Goal: Task Accomplishment & Management: Use online tool/utility

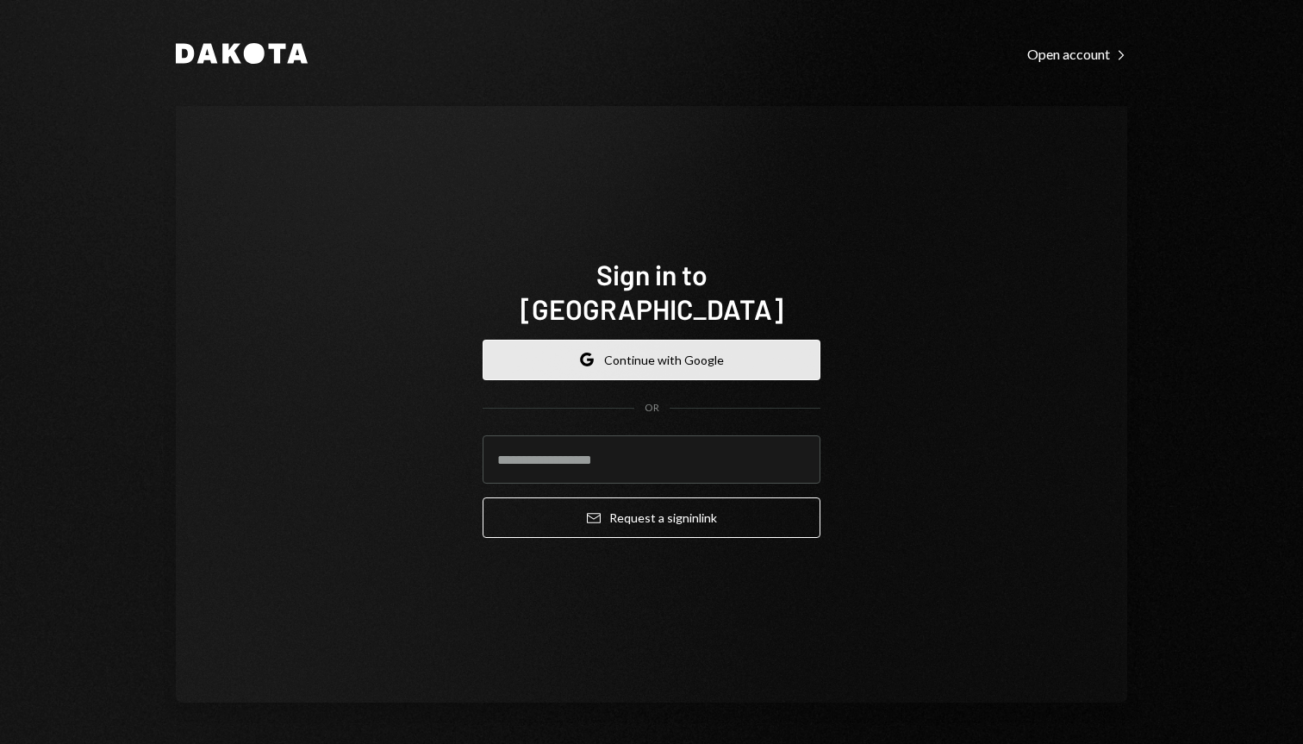
click at [664, 345] on button "Google Continue with Google" at bounding box center [652, 360] width 338 height 41
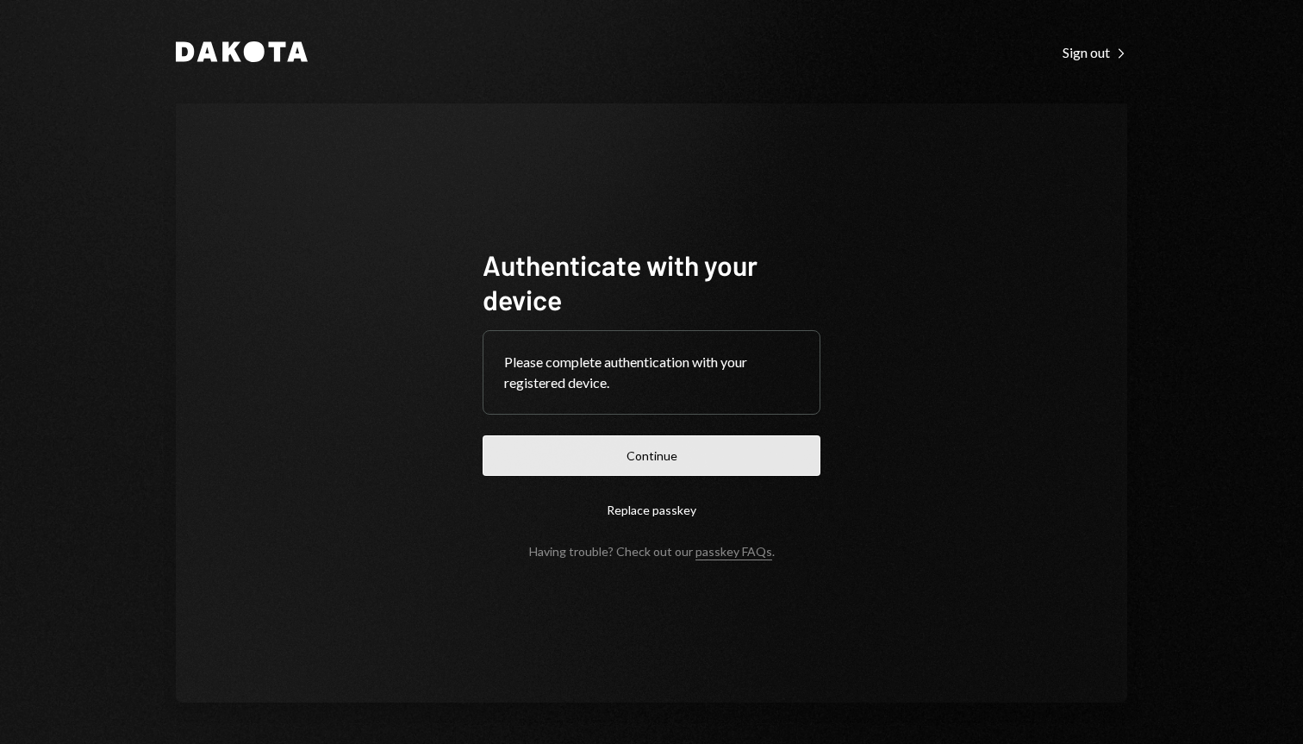
click at [644, 449] on button "Continue" at bounding box center [652, 455] width 338 height 41
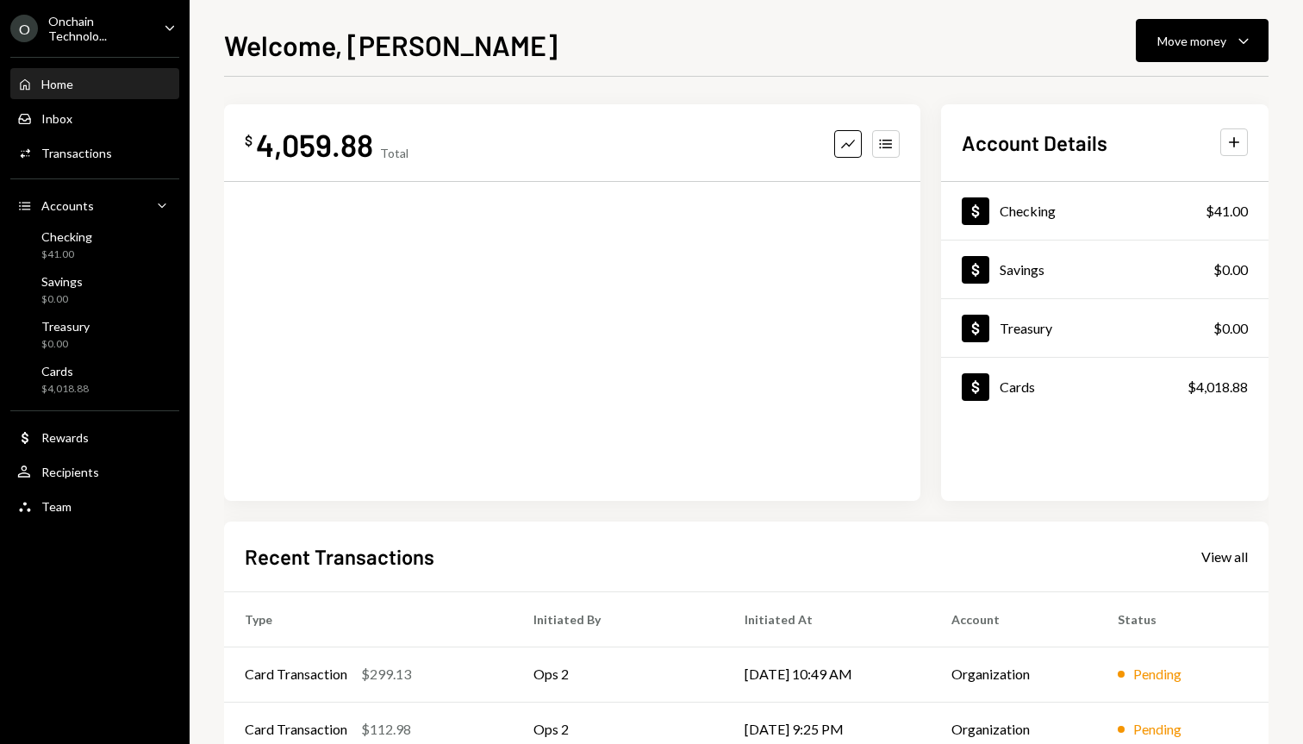
click at [62, 22] on div "Onchain Technolo..." at bounding box center [99, 28] width 102 height 29
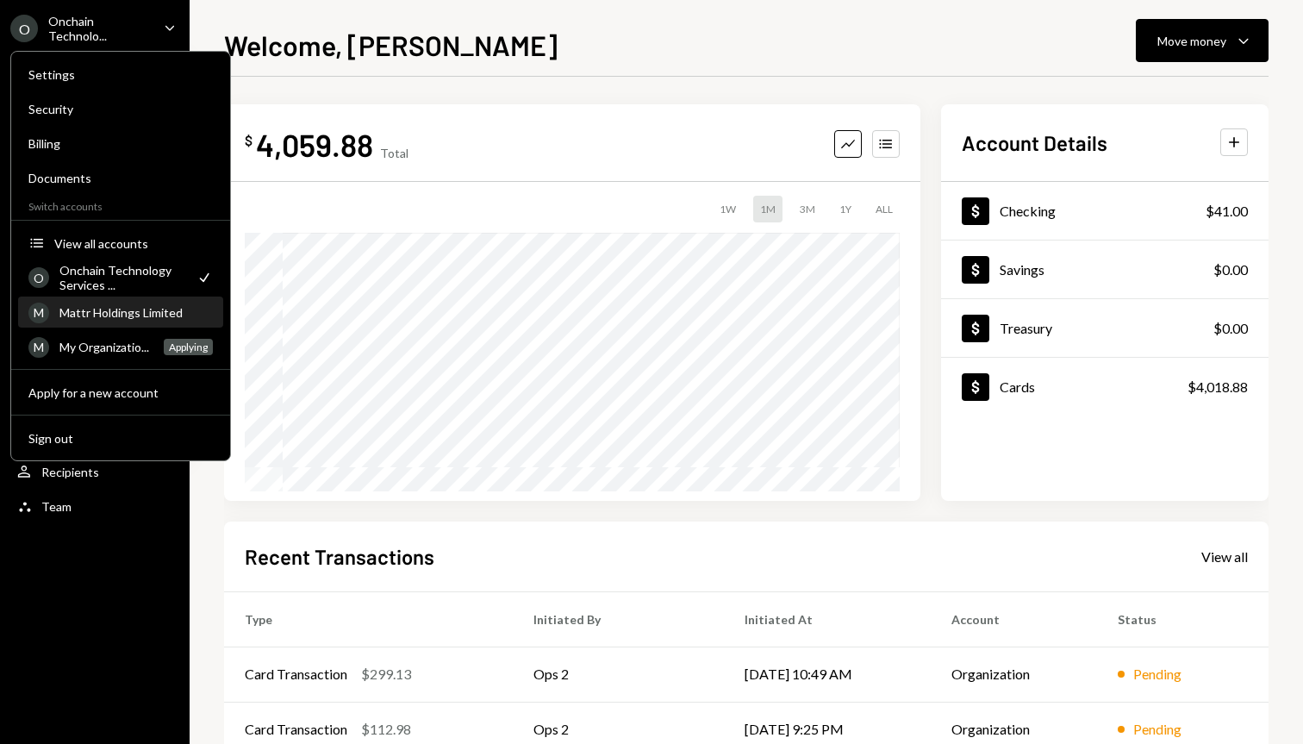
click at [88, 315] on div "Mattr Holdings Limited" at bounding box center [135, 312] width 153 height 15
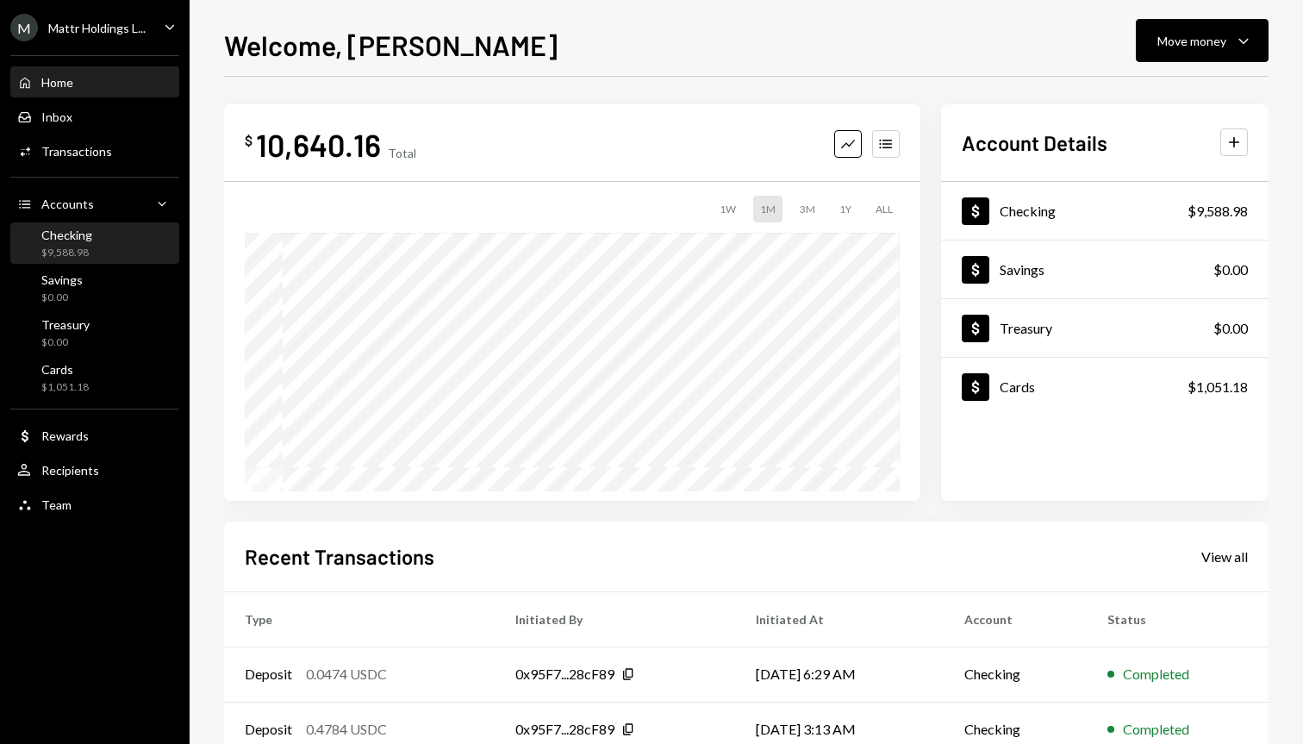
click at [70, 237] on div "Checking" at bounding box center [66, 235] width 51 height 15
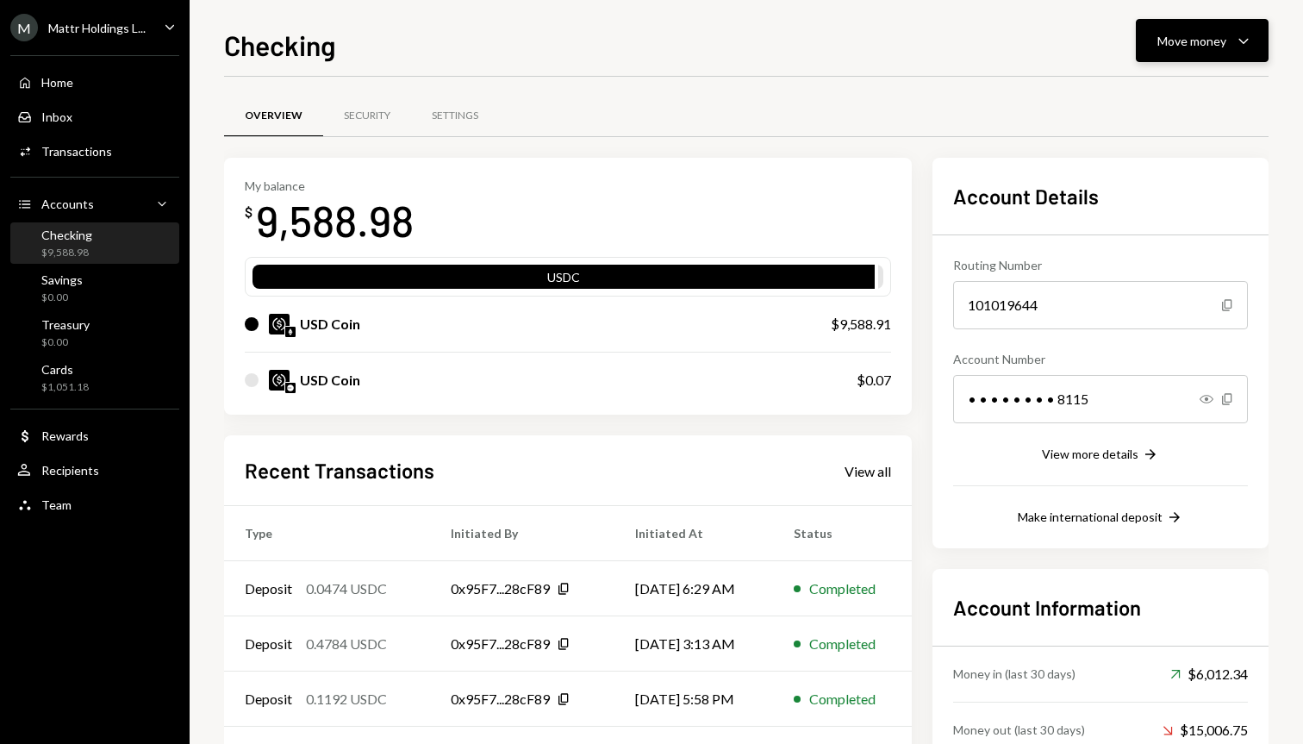
click at [1190, 34] on div "Move money" at bounding box center [1192, 41] width 69 height 18
click at [1148, 95] on div "Send" at bounding box center [1189, 93] width 126 height 18
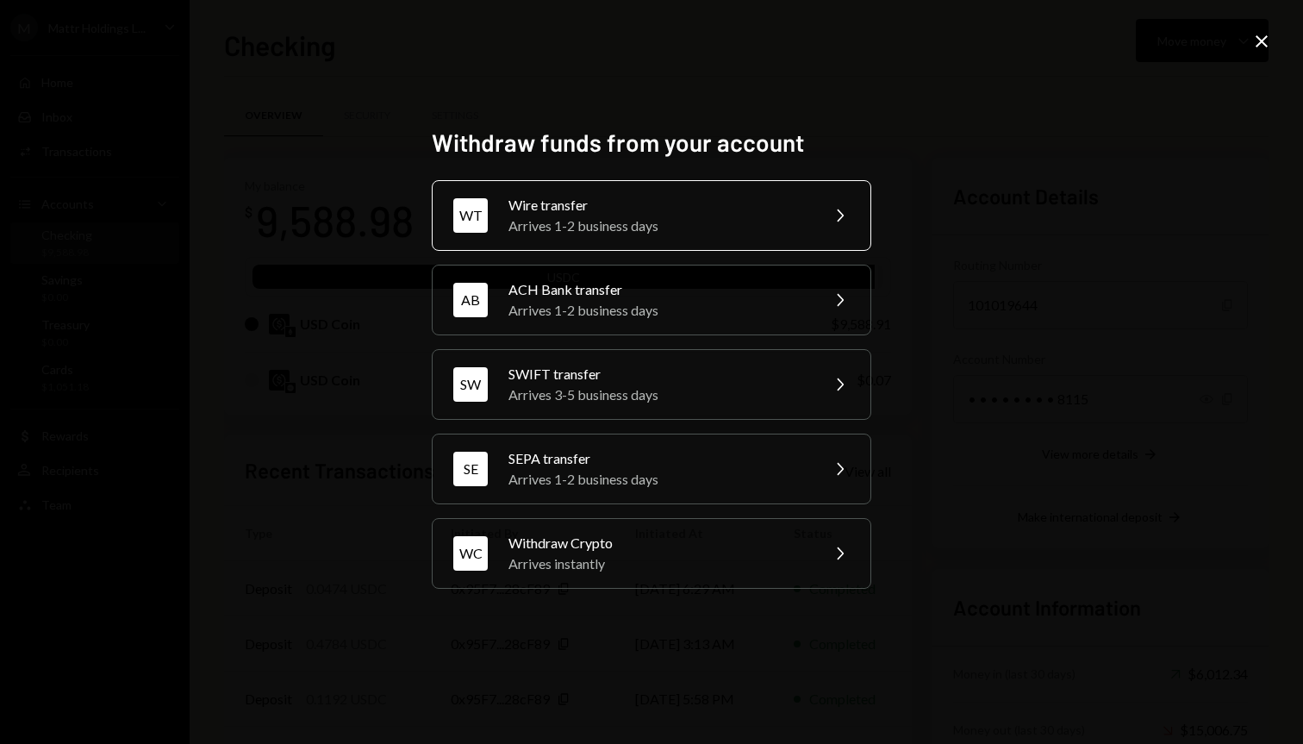
click at [607, 222] on div "Arrives 1-2 business days" at bounding box center [659, 225] width 300 height 21
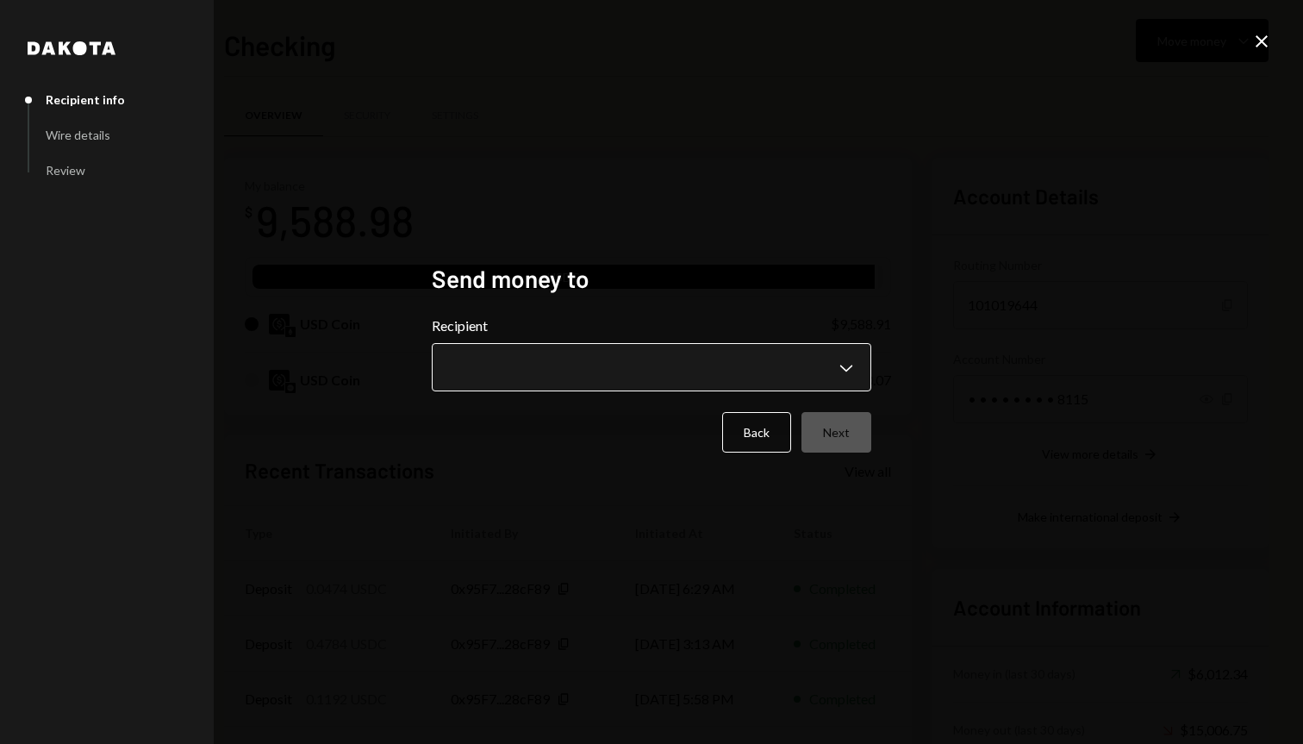
click at [590, 361] on body "M Mattr Holdings L... Caret Down Home Home Inbox Inbox Activities Transactions …" at bounding box center [651, 372] width 1303 height 744
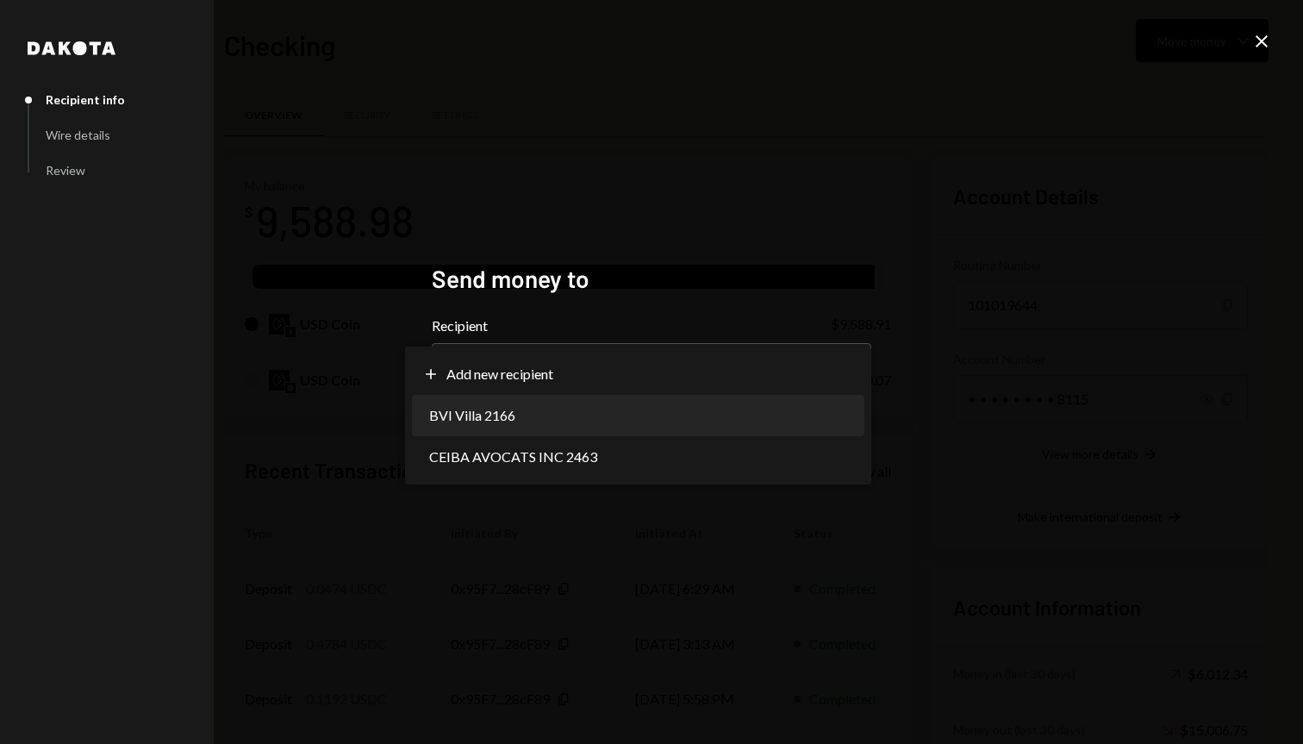
select select "**********"
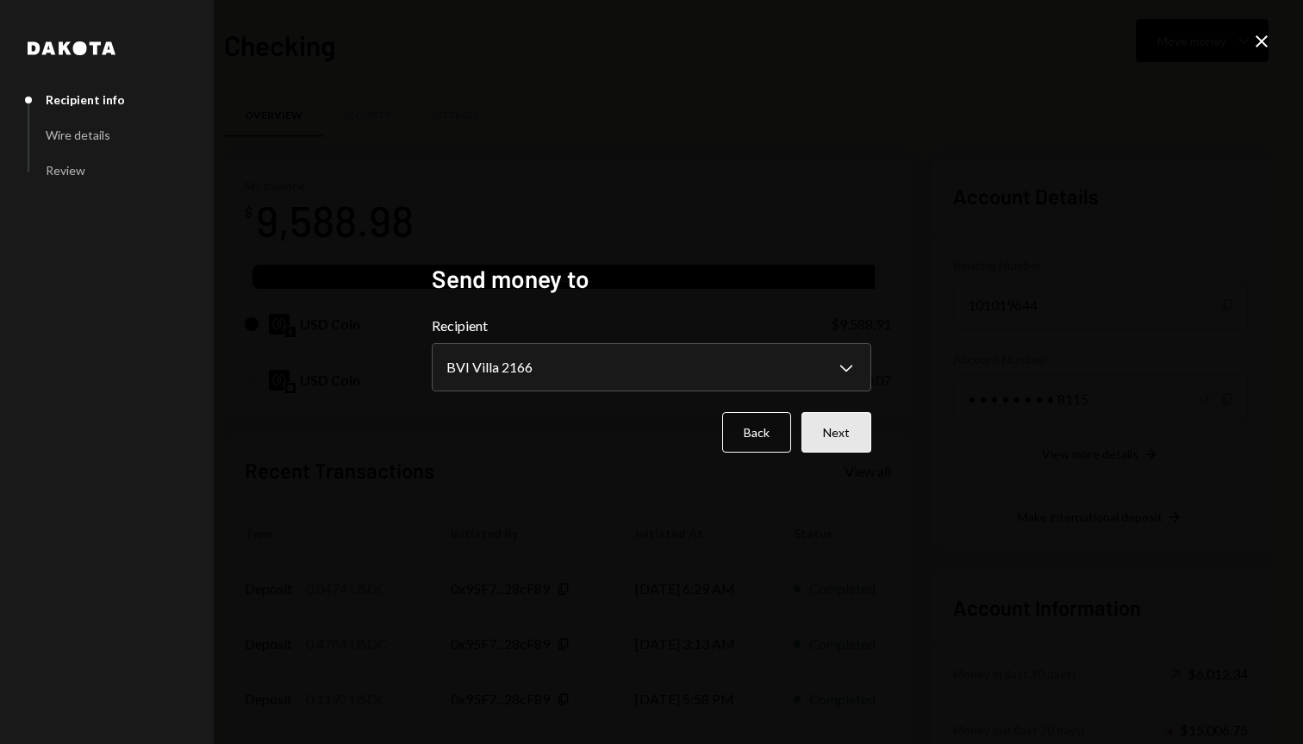
click at [833, 450] on button "Next" at bounding box center [837, 432] width 70 height 41
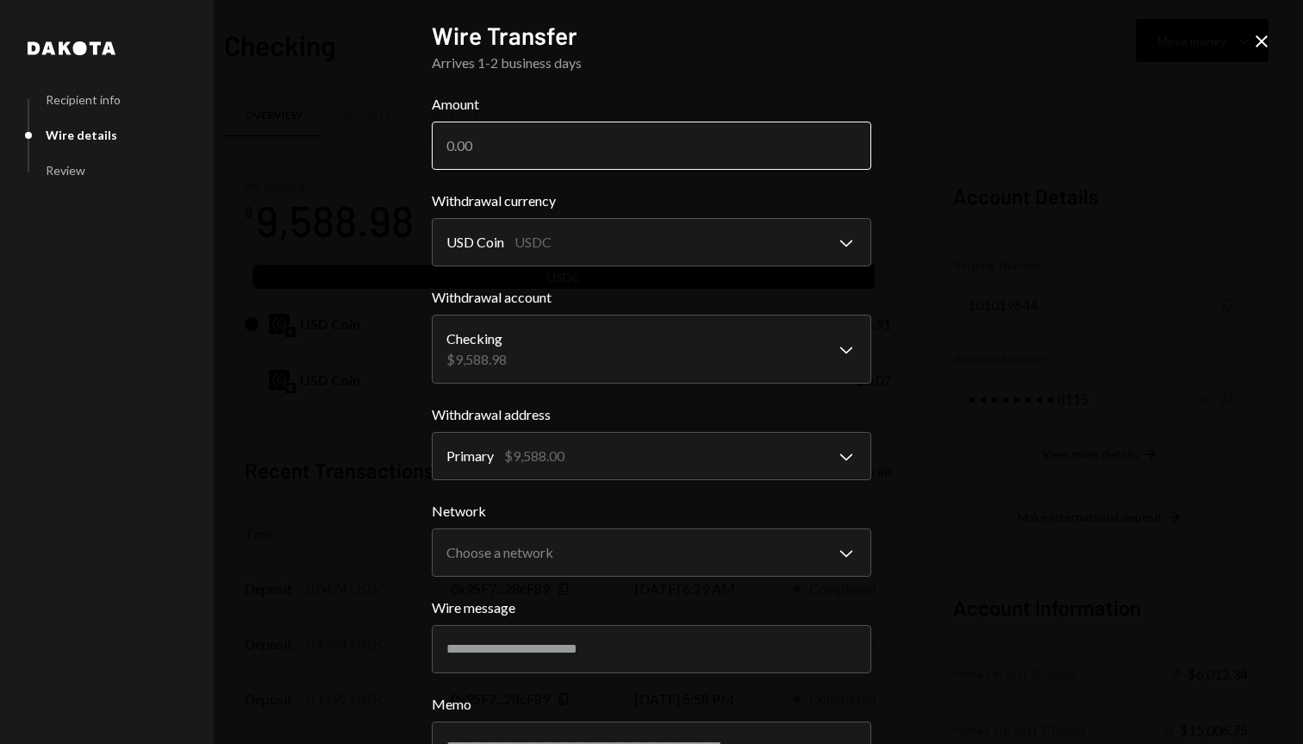
click at [637, 157] on input "Amount" at bounding box center [652, 146] width 440 height 48
paste input "9280.86"
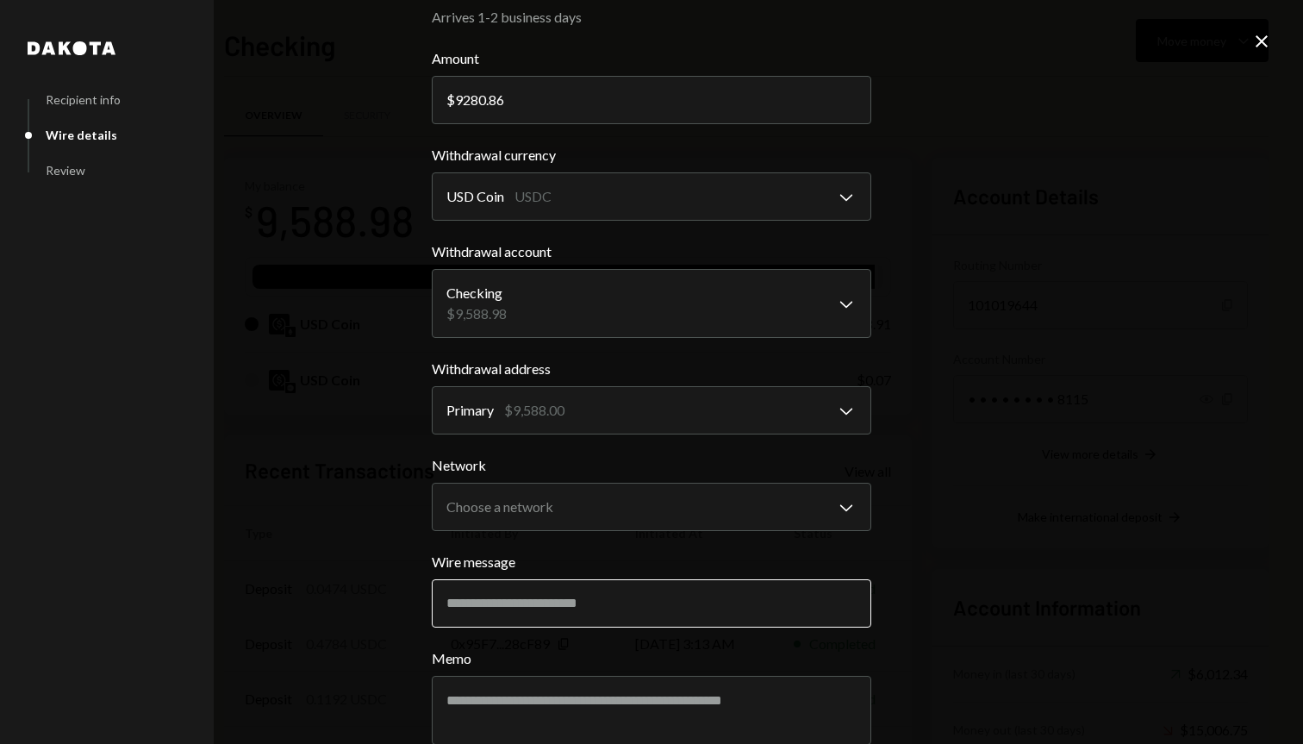
scroll to position [66, 0]
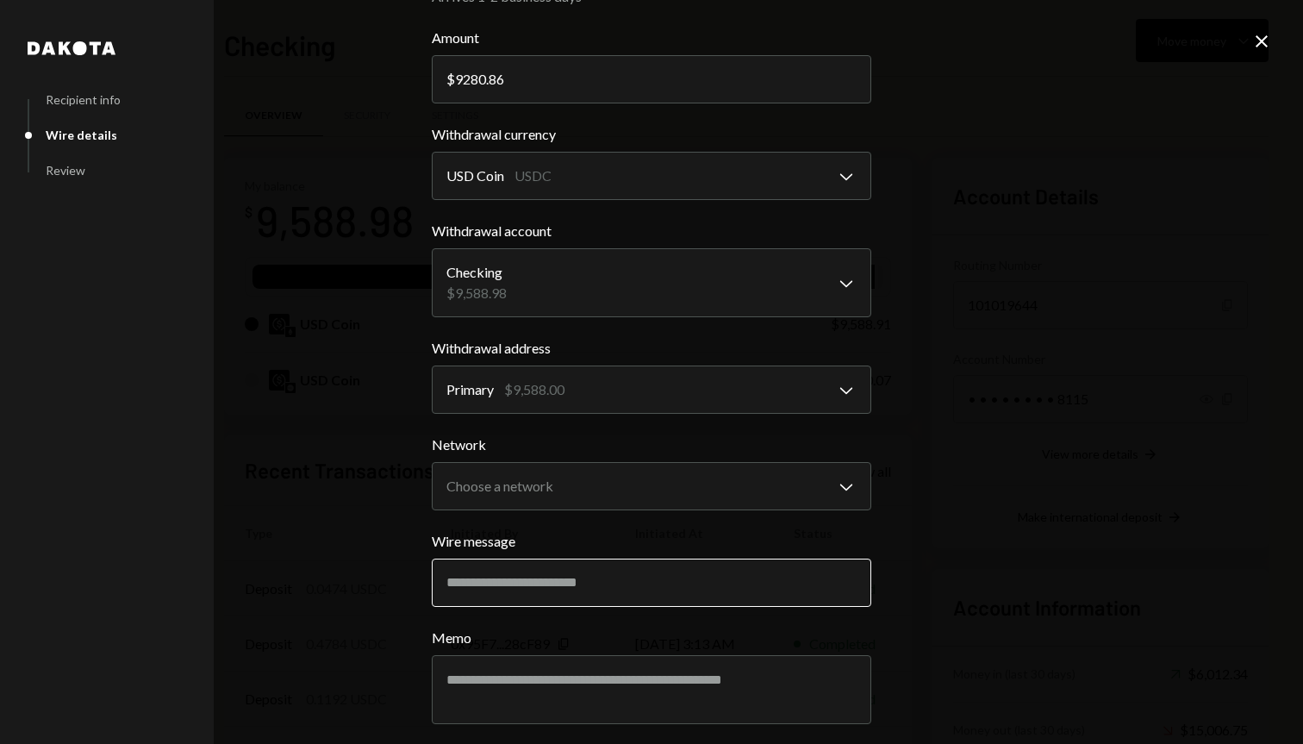
type input "9280.86"
click at [597, 586] on input "Wire message" at bounding box center [652, 583] width 440 height 48
type input "*******"
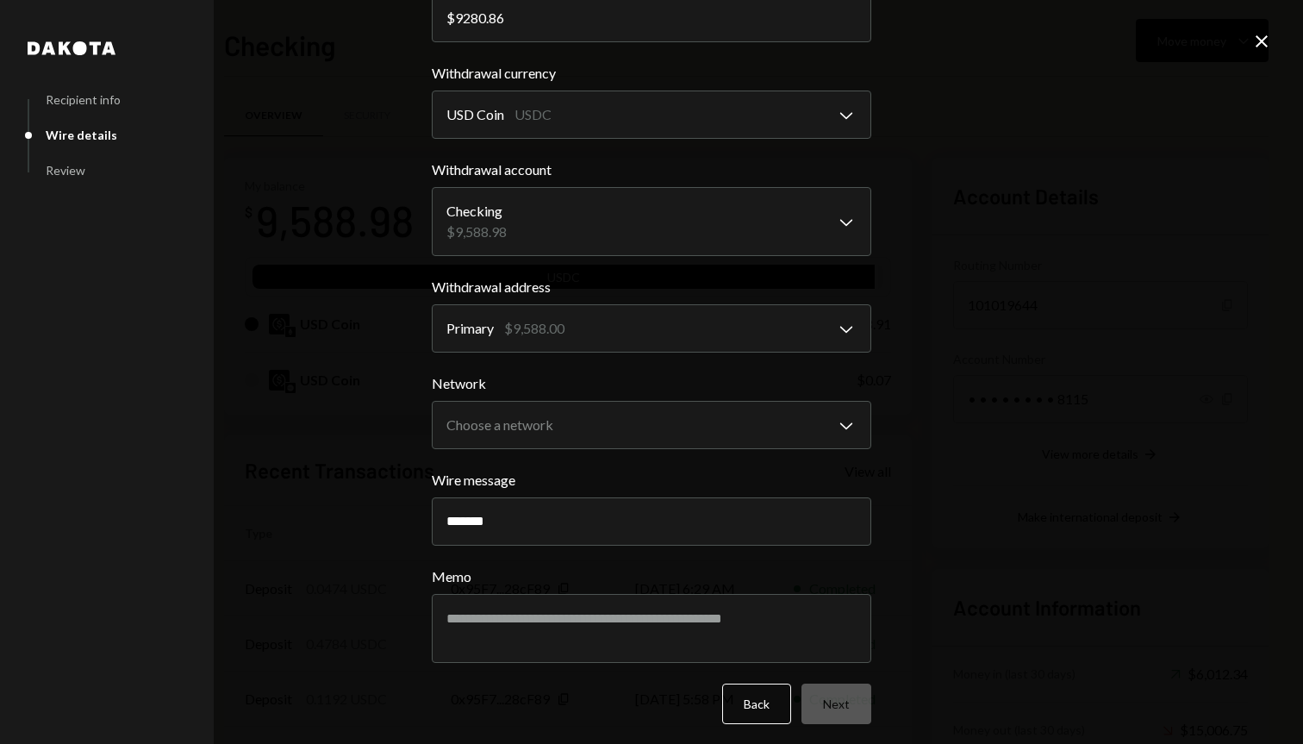
scroll to position [134, 0]
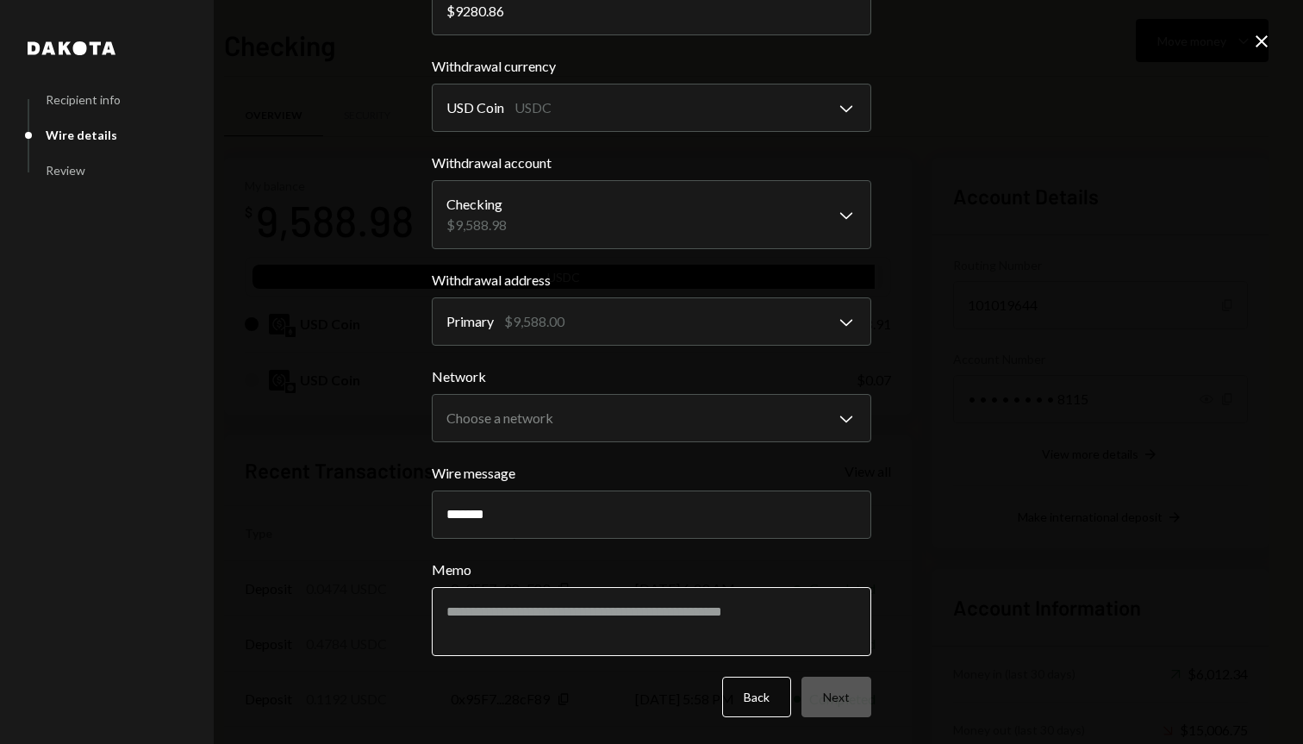
click at [660, 620] on textarea "Memo" at bounding box center [652, 621] width 440 height 69
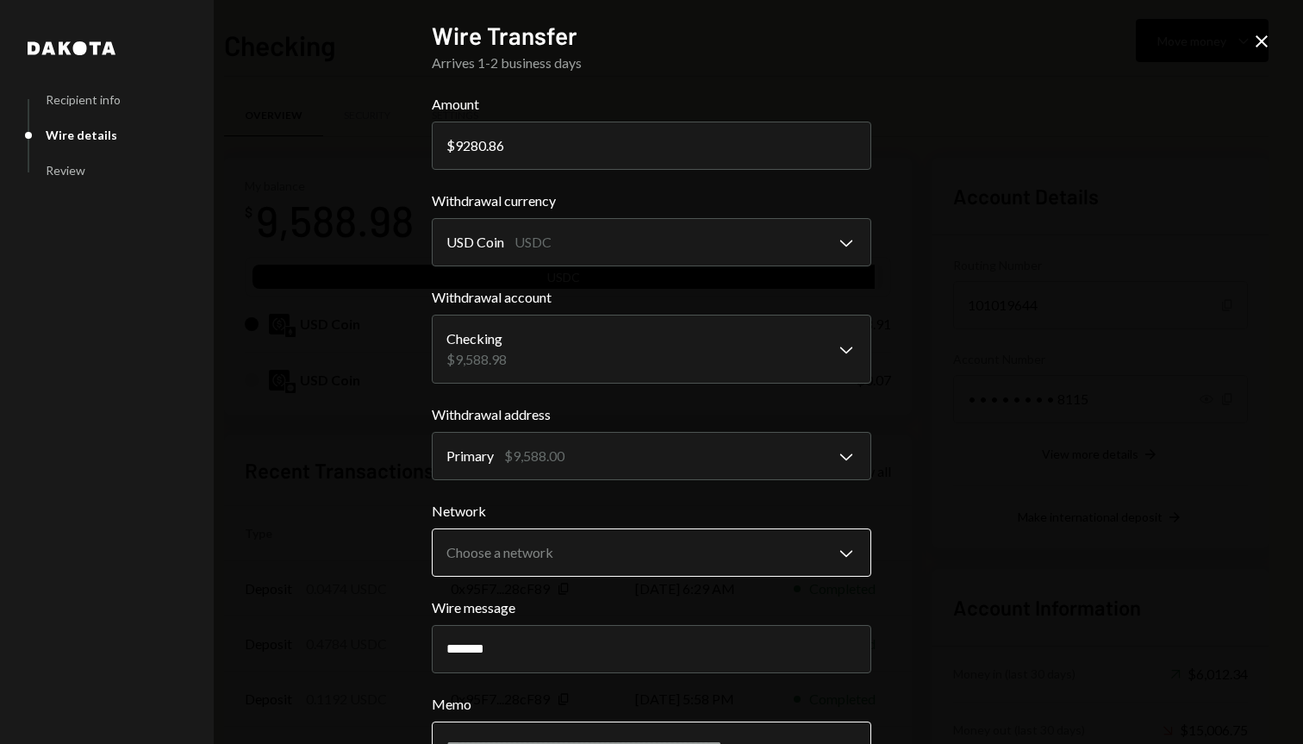
click at [578, 544] on body "M Mattr Holdings L... Caret Down Home Home Inbox Inbox Activities Transactions …" at bounding box center [651, 372] width 1303 height 744
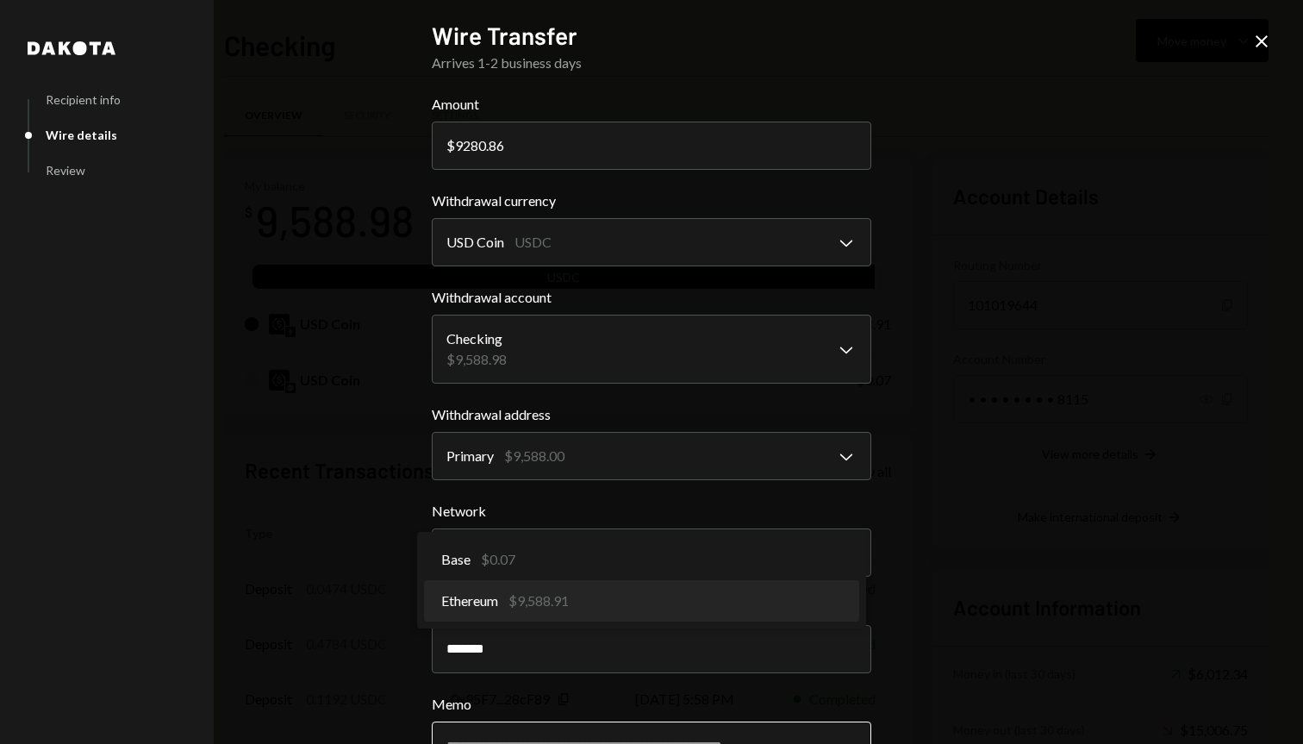
select select "**********"
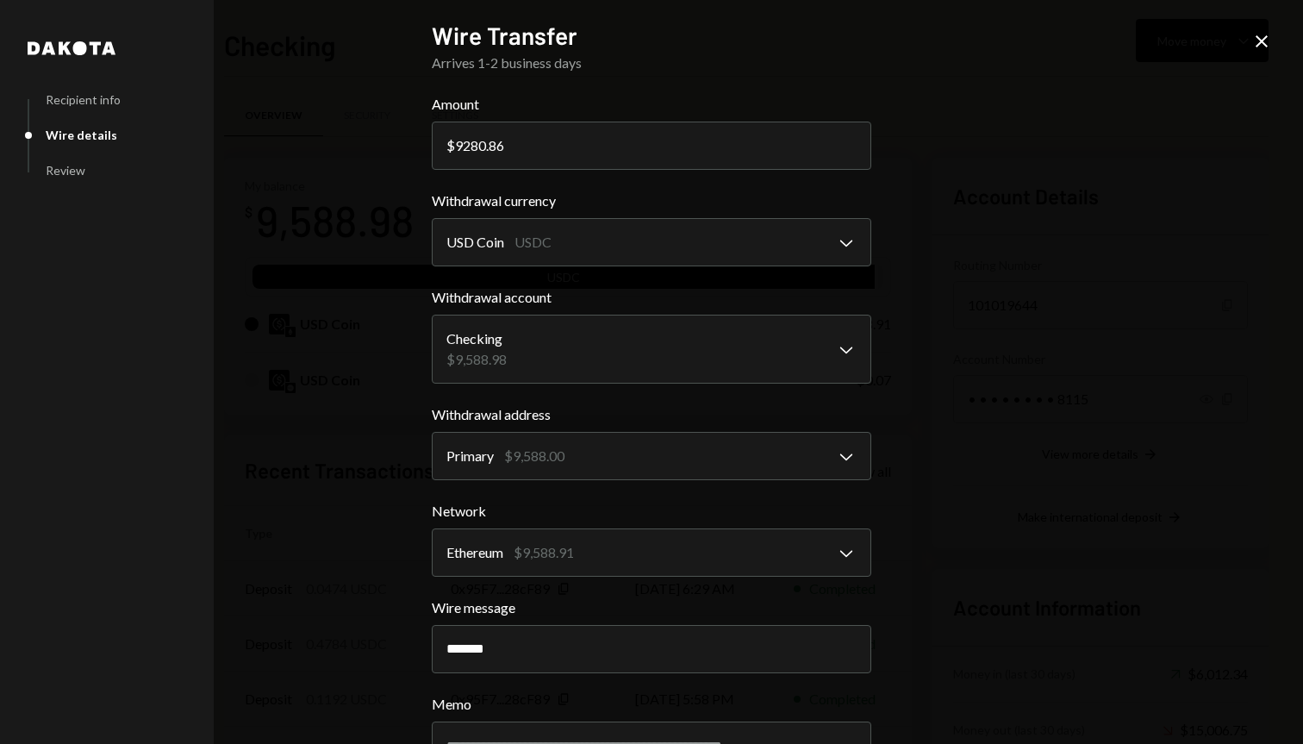
scroll to position [134, 0]
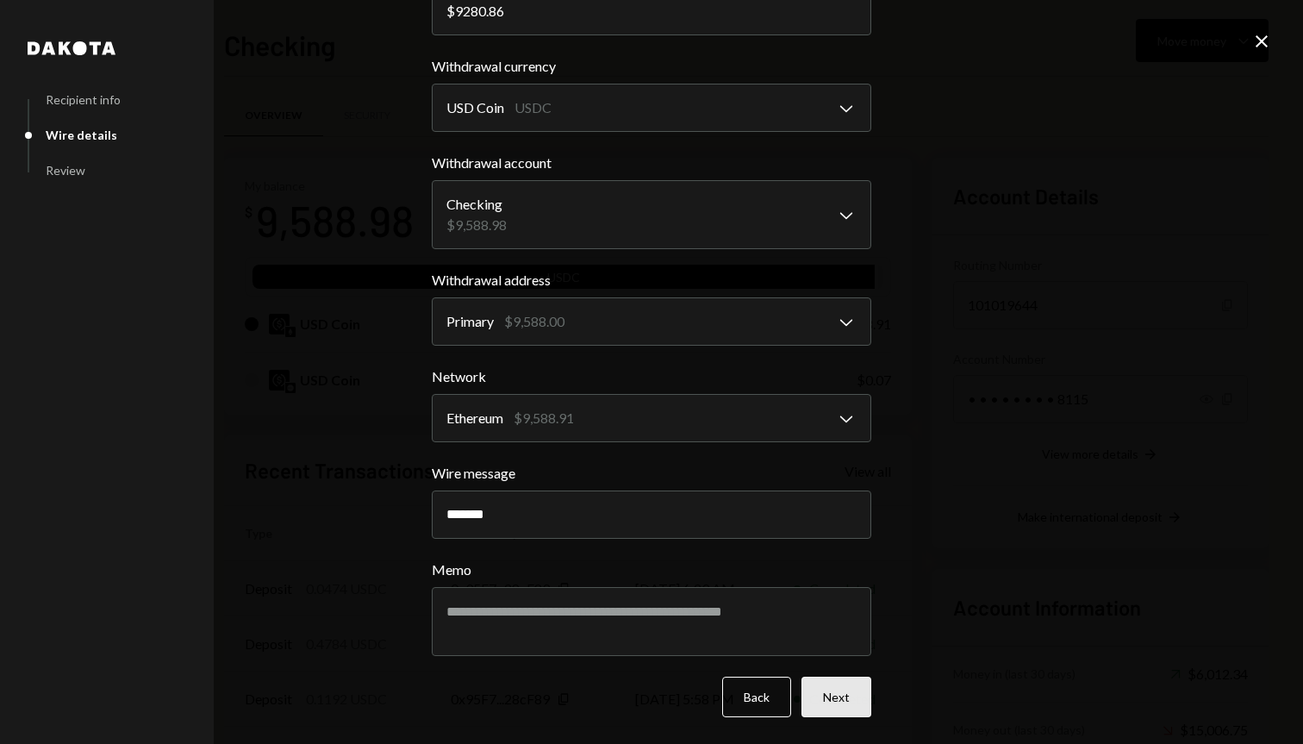
click at [838, 691] on button "Next" at bounding box center [837, 697] width 70 height 41
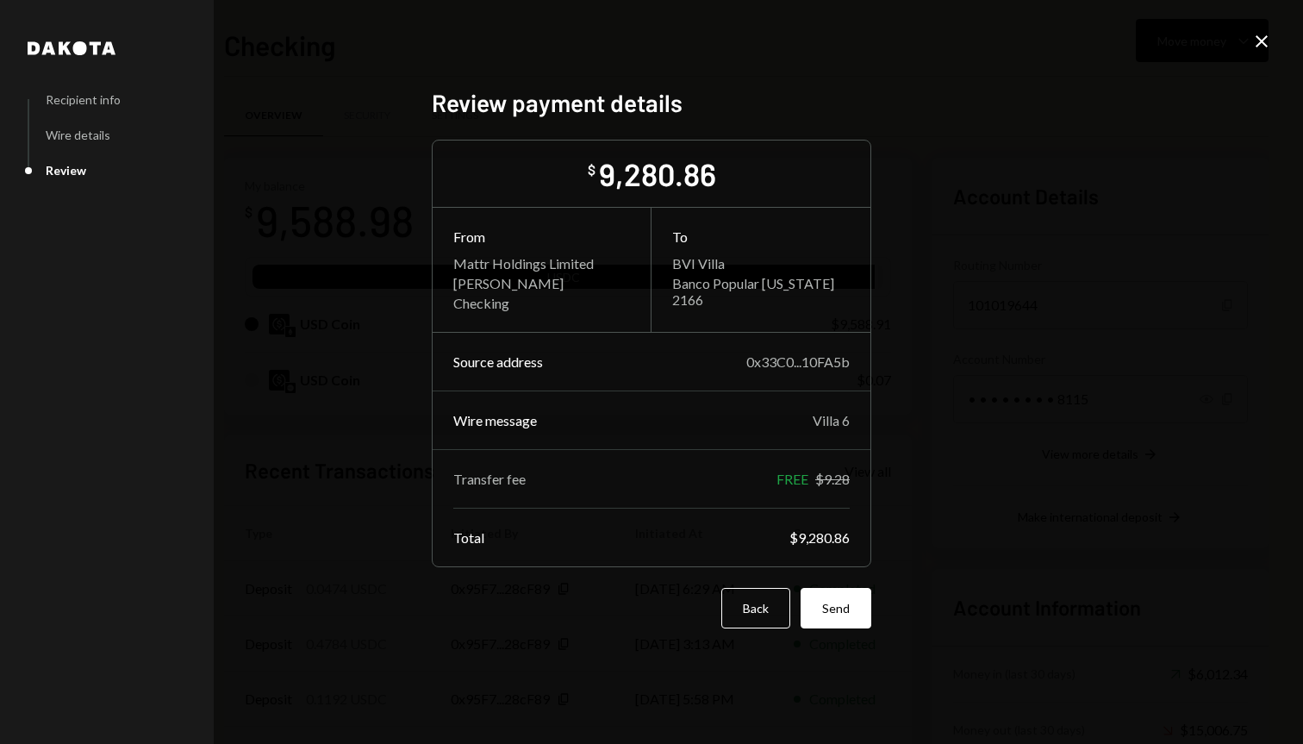
scroll to position [0, 0]
click at [838, 616] on button "Send" at bounding box center [836, 608] width 71 height 41
